Goal: Check status: Check status

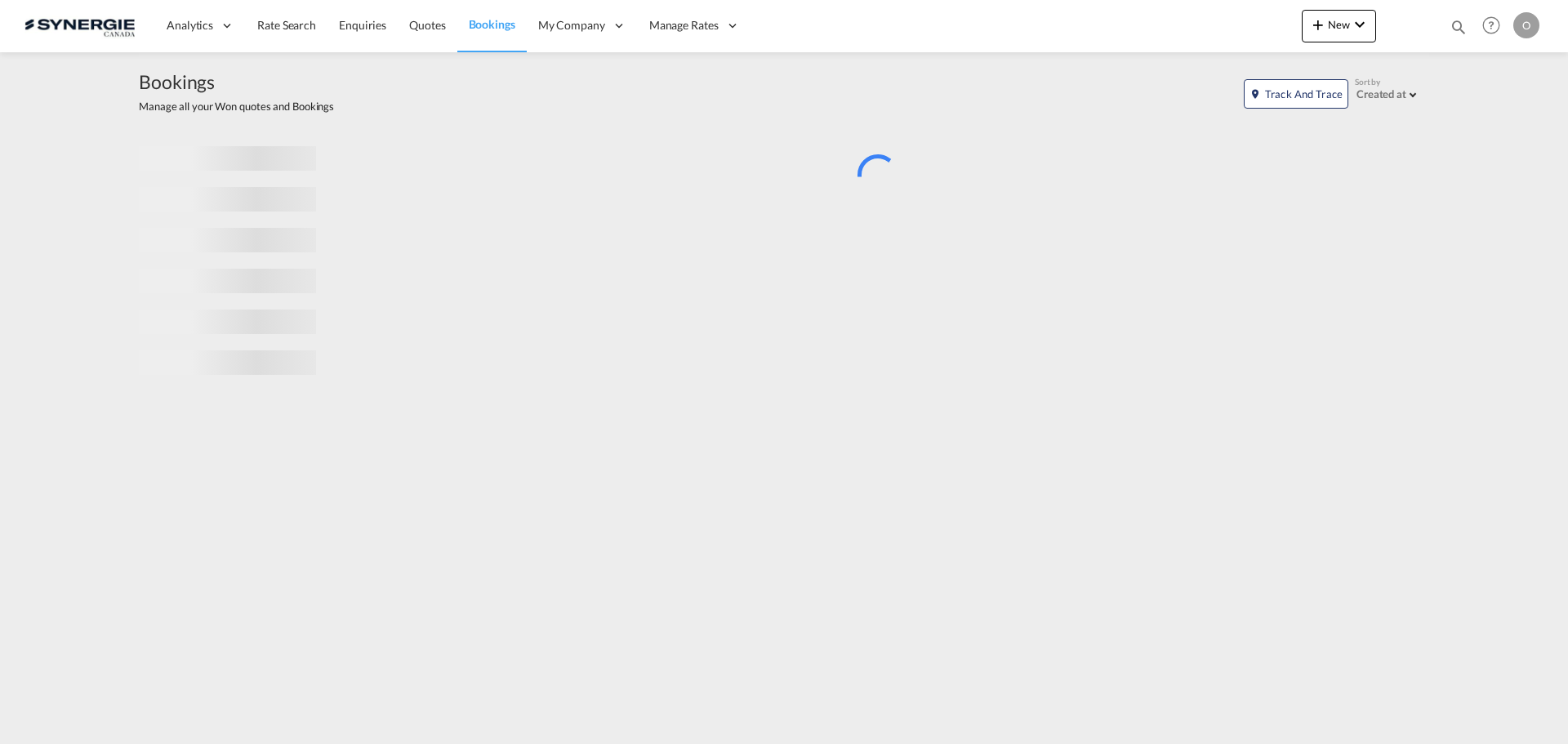
click at [1462, 25] on md-icon "icon-magnify" at bounding box center [1459, 27] width 18 height 18
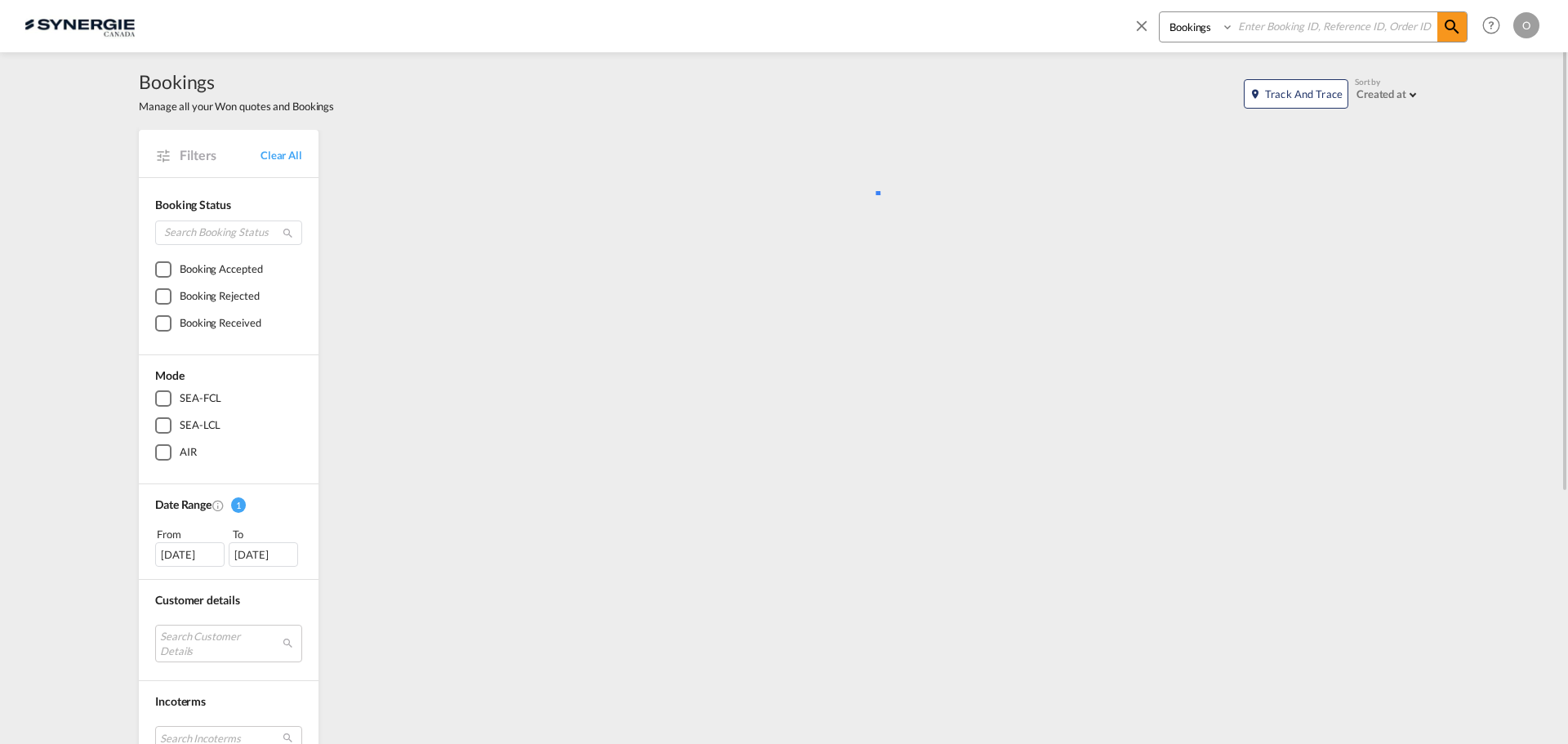
click at [1214, 33] on select "Bookings Quotes Enquiries" at bounding box center [1198, 27] width 78 height 29
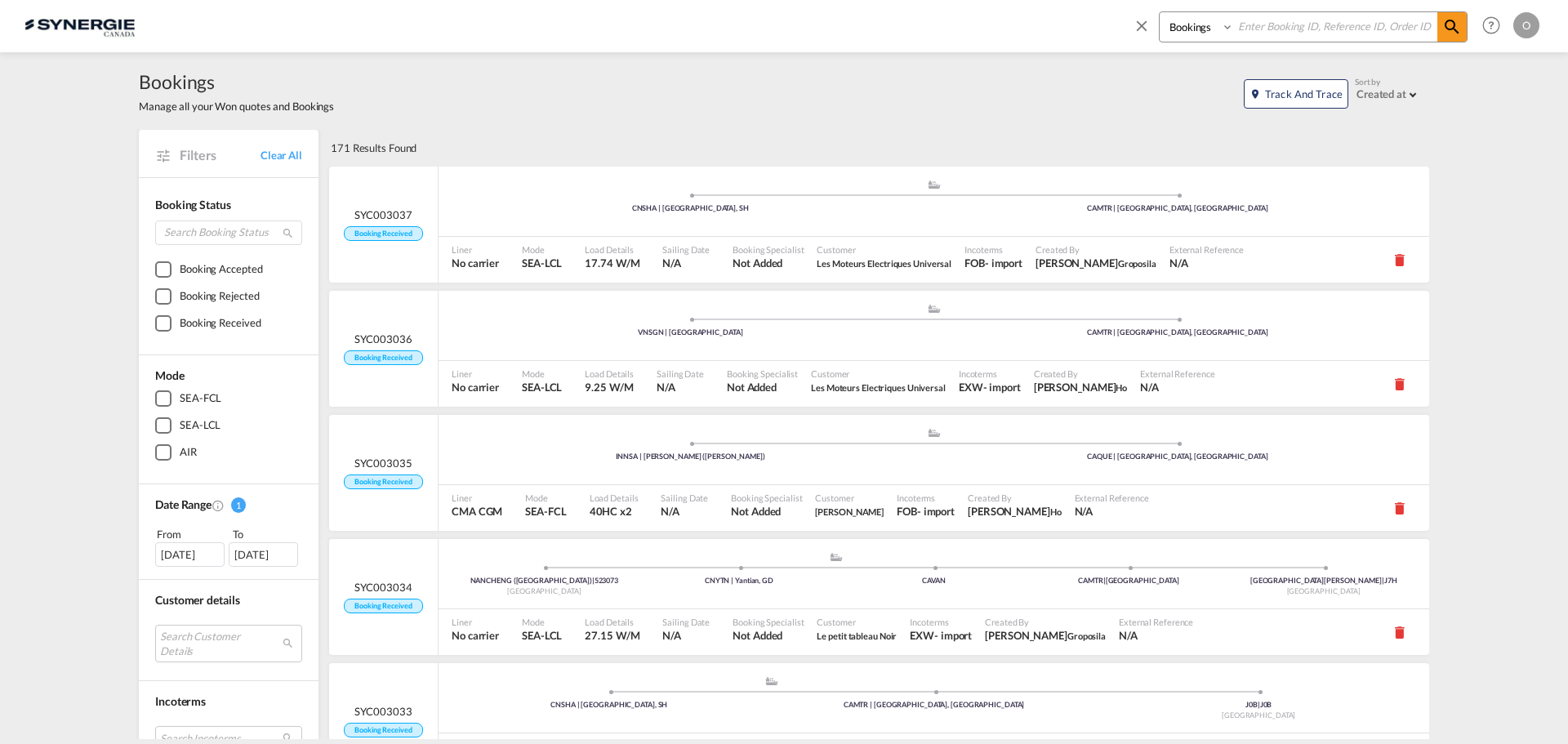
select select "Quotes"
click at [1160, 12] on select "Bookings Quotes Enquiries" at bounding box center [1198, 27] width 78 height 29
click at [1275, 29] on input at bounding box center [1335, 26] width 203 height 29
paste input "SYN100129"
click at [1450, 25] on md-icon "icon-magnify" at bounding box center [1452, 27] width 20 height 20
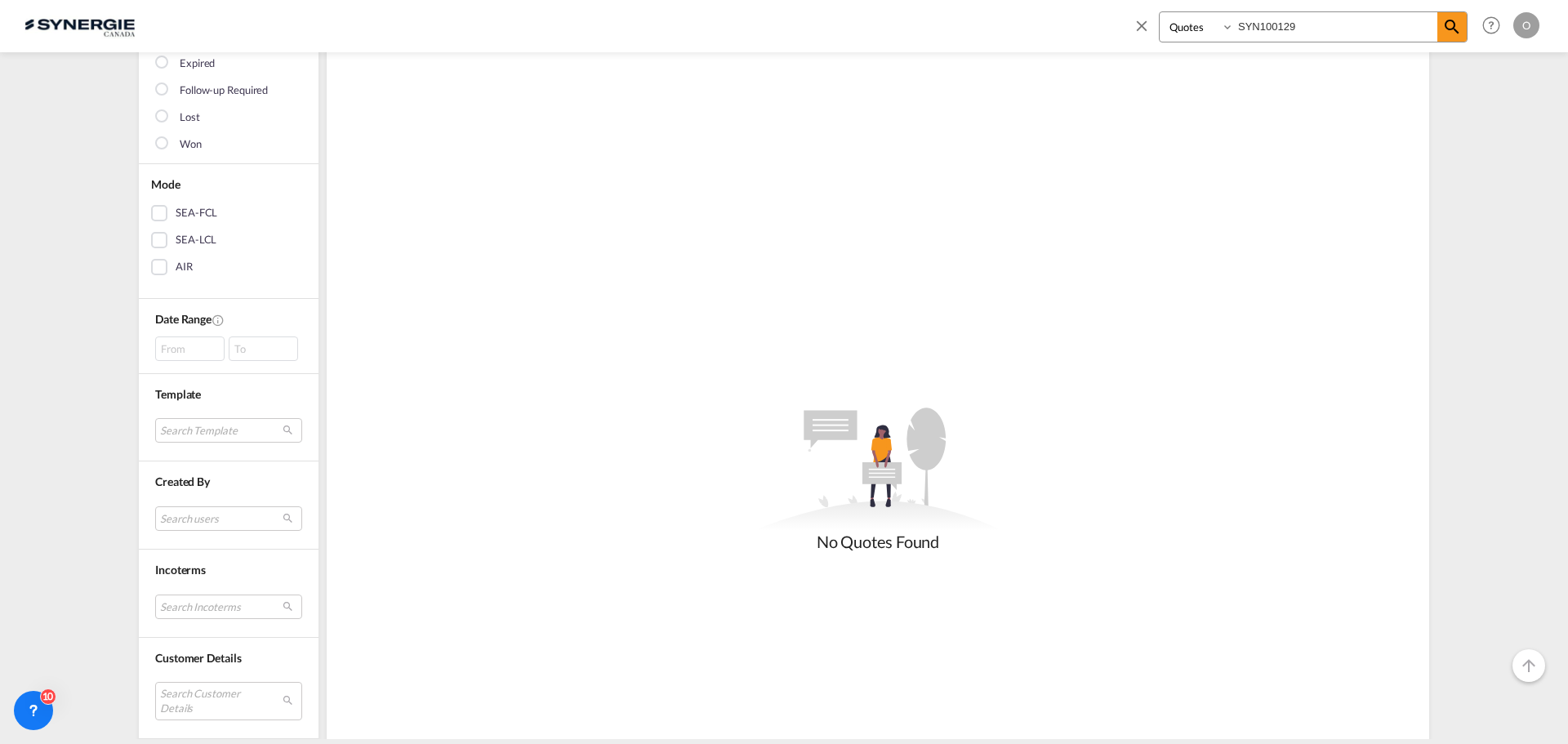
scroll to position [549, 0]
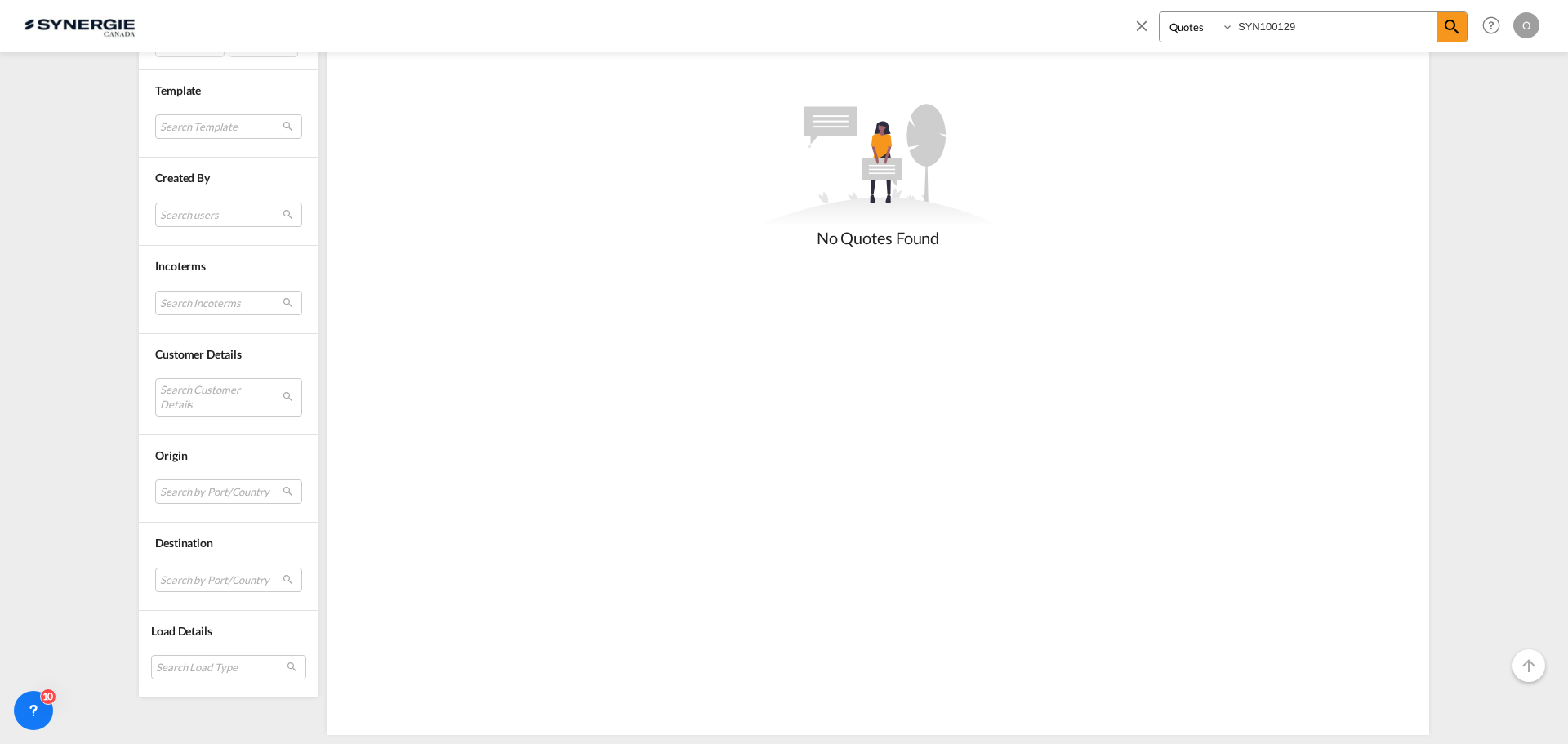
click at [1276, 26] on input "SYN100129" at bounding box center [1335, 26] width 203 height 29
type input "SYN10000129"
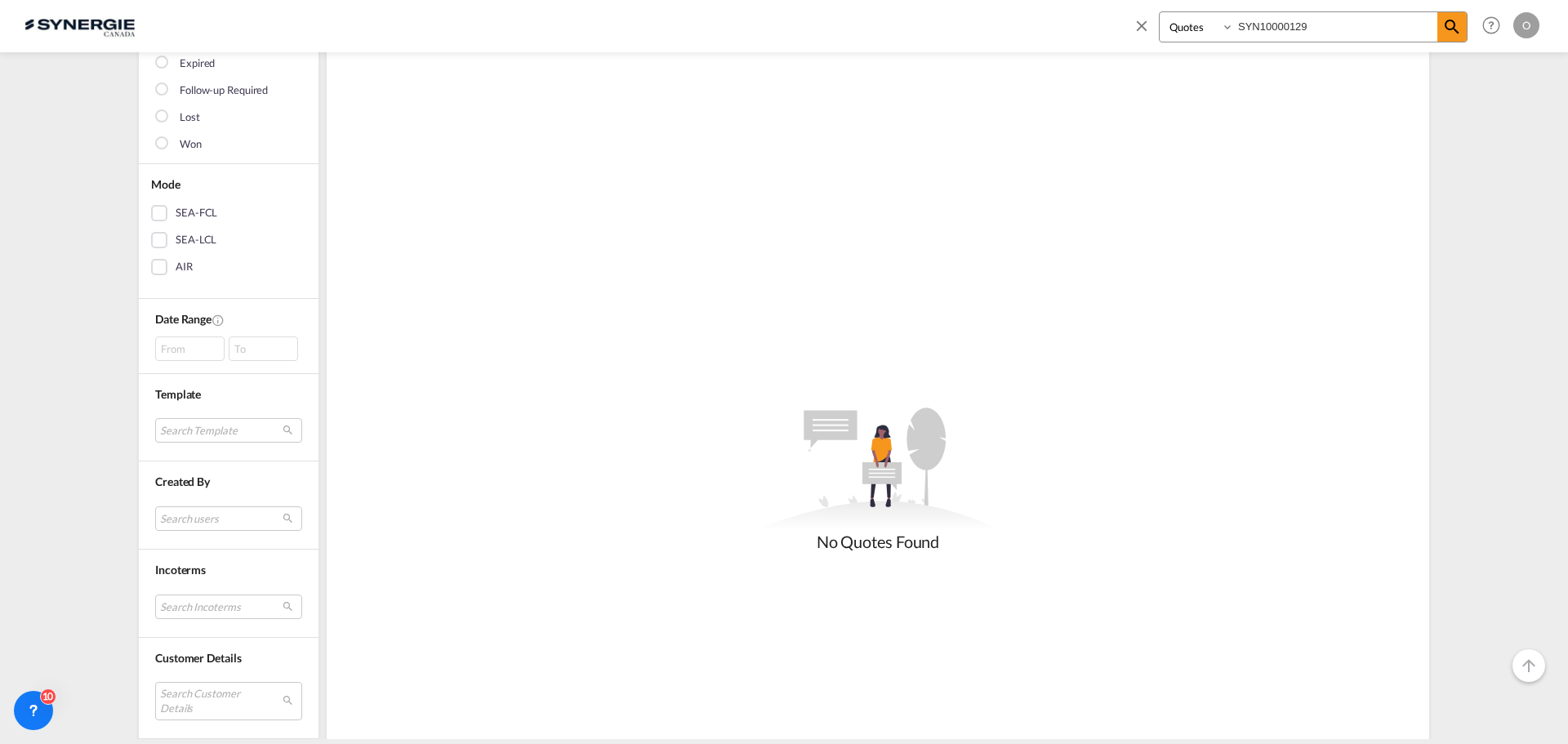
scroll to position [0, 0]
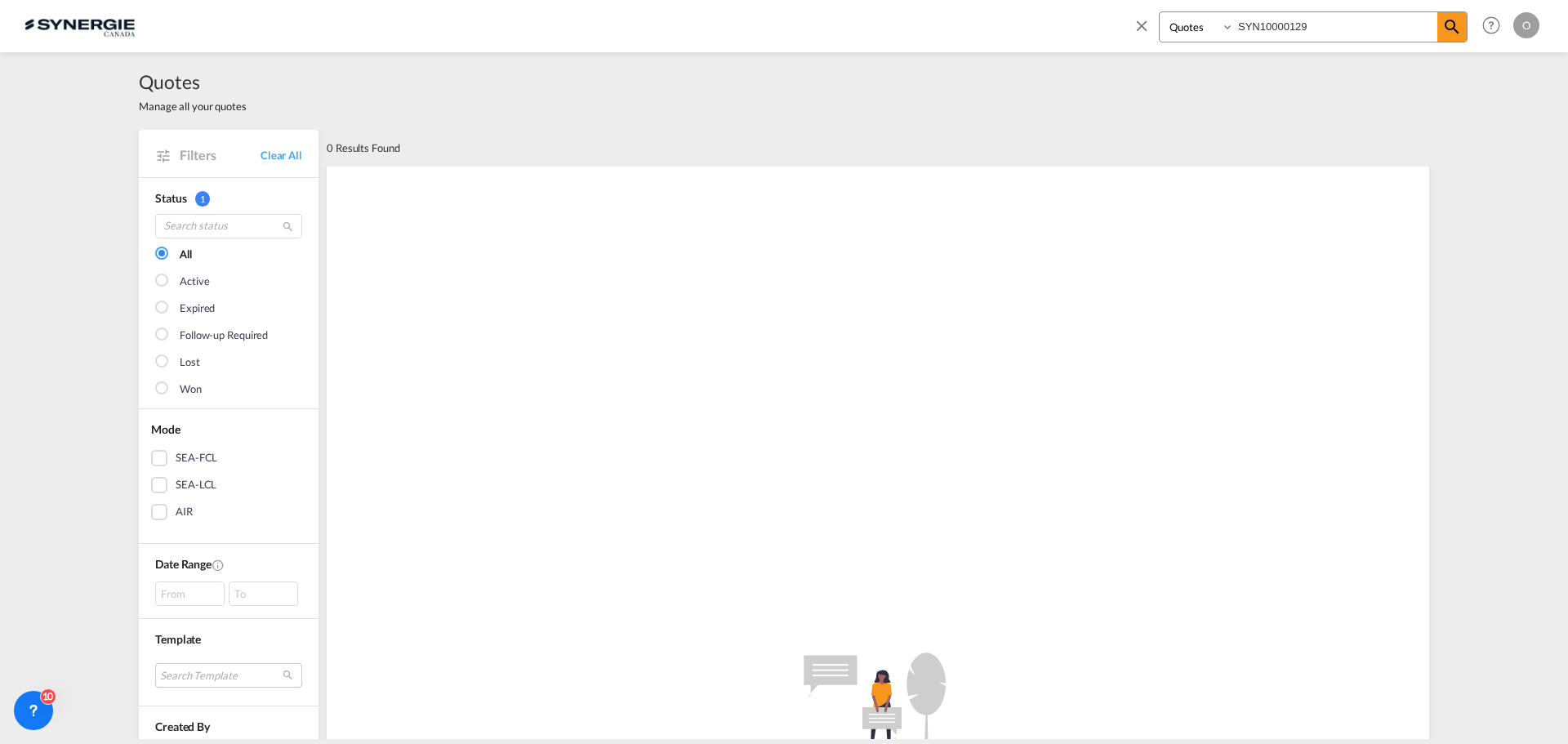
click at [1141, 20] on md-icon "icon-close" at bounding box center [1142, 25] width 18 height 18
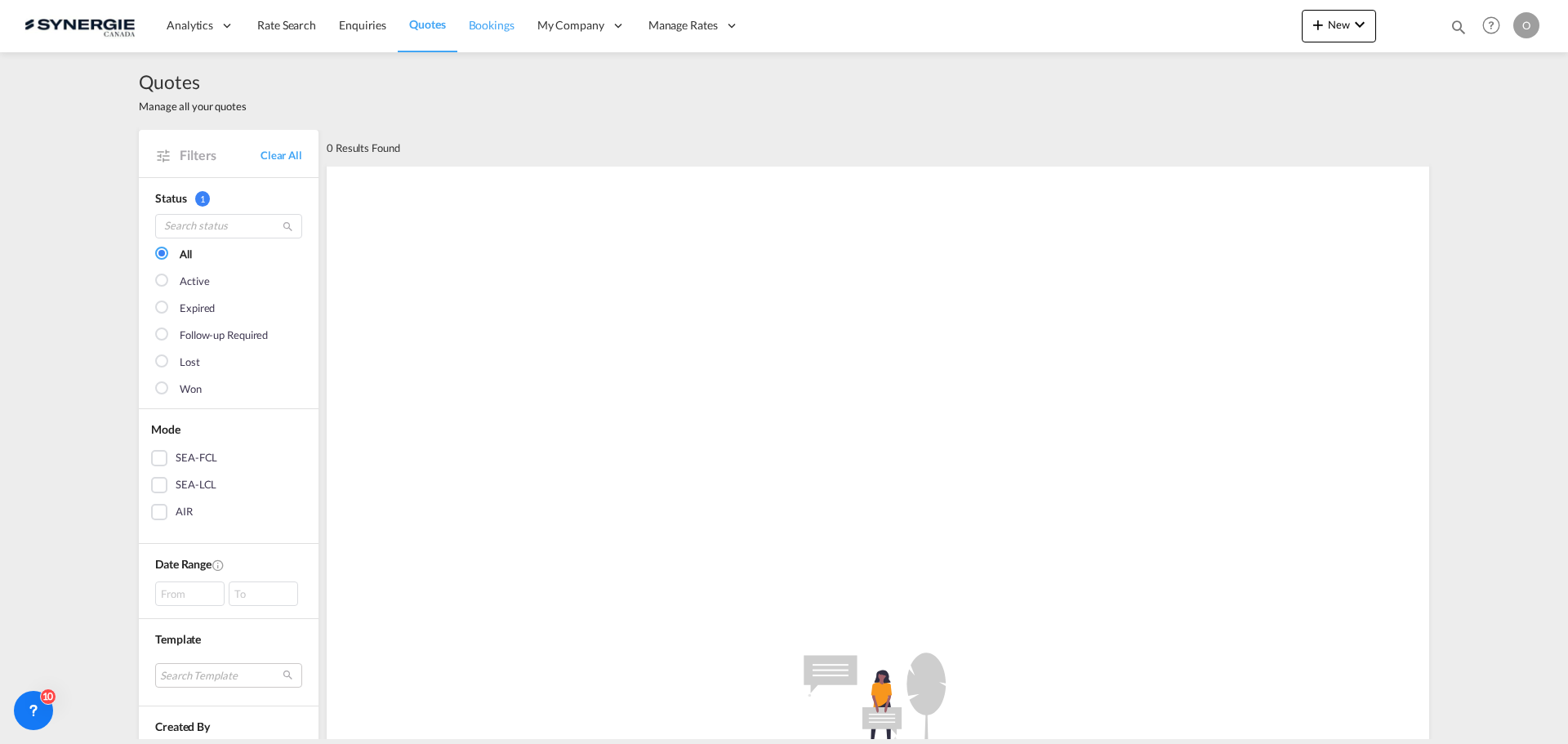
click at [490, 25] on span "Bookings" at bounding box center [492, 25] width 46 height 14
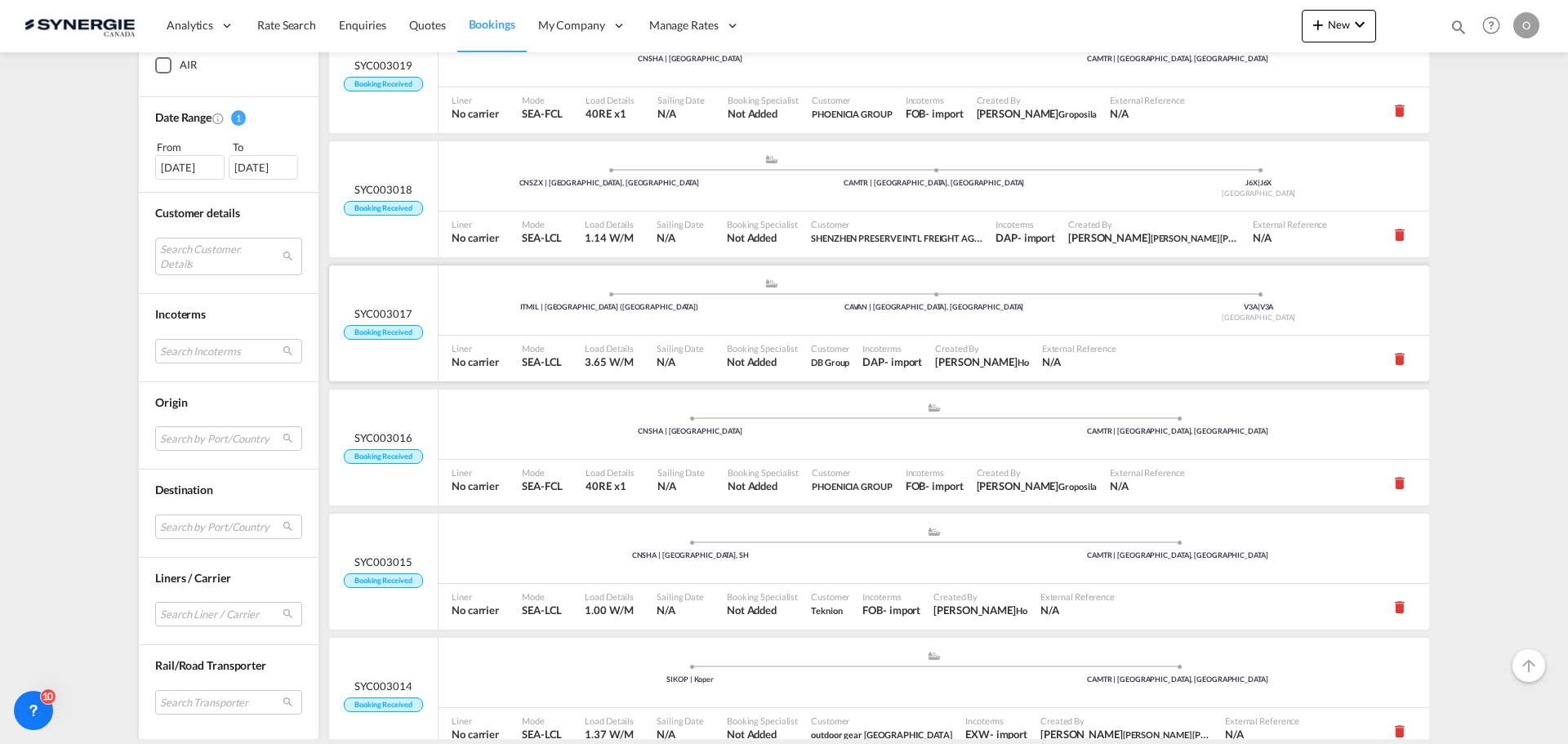
scroll to position [2613, 0]
